Goal: Task Accomplishment & Management: Manage account settings

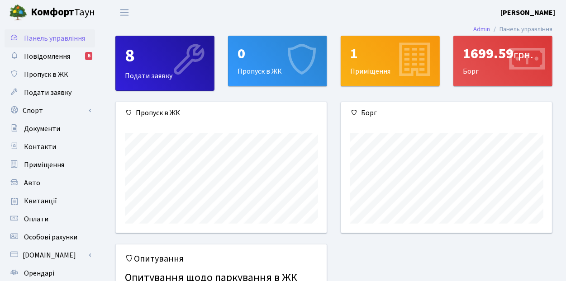
scroll to position [130, 211]
click at [52, 56] on span "Повідомлення" at bounding box center [47, 57] width 46 height 10
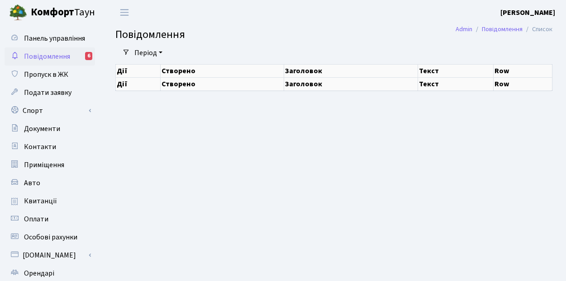
select select "25"
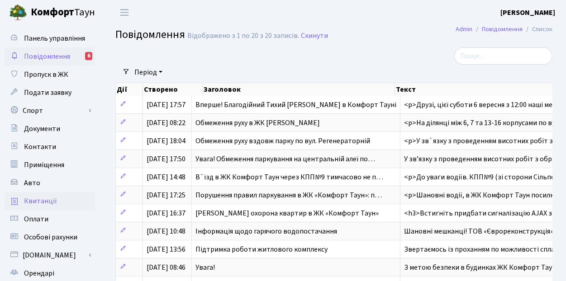
click at [38, 203] on span "Квитанції" at bounding box center [40, 201] width 33 height 10
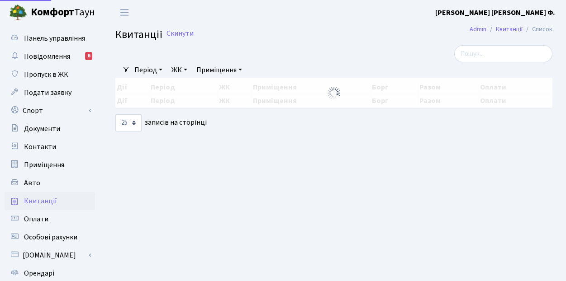
select select "25"
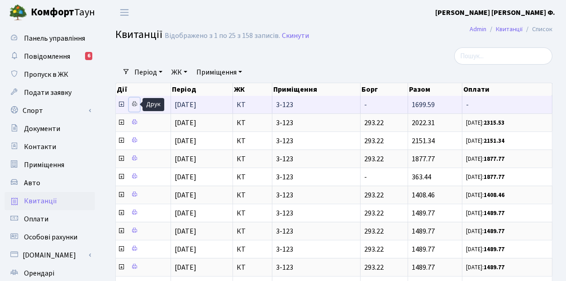
click at [132, 105] on icon at bounding box center [134, 104] width 6 height 6
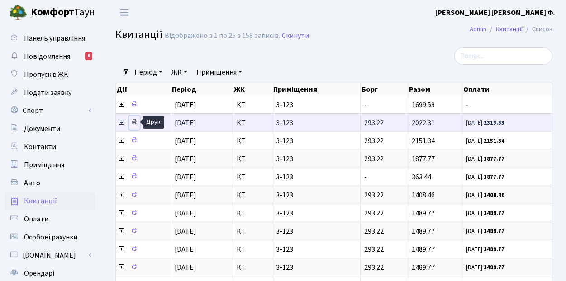
click at [131, 122] on icon at bounding box center [134, 122] width 6 height 6
